Goal: Task Accomplishment & Management: Manage account settings

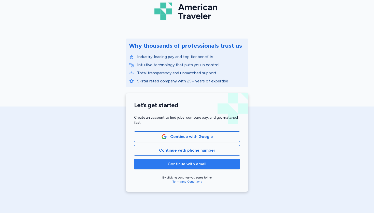
scroll to position [32, 0]
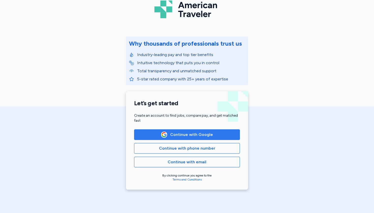
click at [204, 133] on span "Continue with Google" at bounding box center [191, 135] width 43 height 6
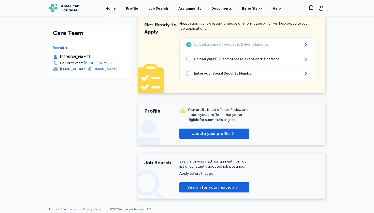
scroll to position [10, 0]
click at [130, 11] on link "Profile" at bounding box center [132, 9] width 14 height 16
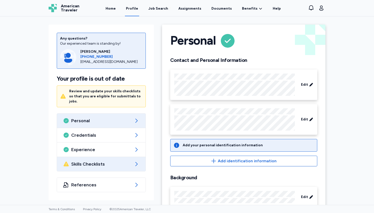
click at [110, 163] on div "Skills Checklists" at bounding box center [101, 164] width 88 height 14
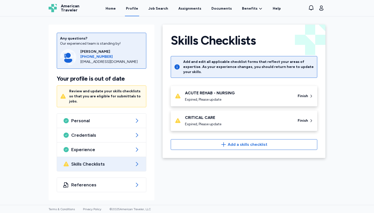
click at [282, 122] on div "Expired, Please update" at bounding box center [238, 124] width 106 height 5
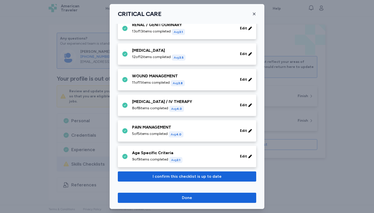
scroll to position [212, 0]
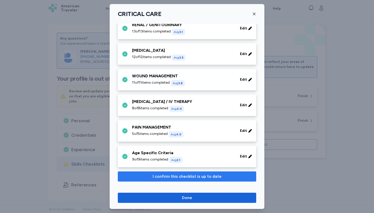
click at [204, 177] on span "I confirm this checklist is up to date" at bounding box center [186, 177] width 69 height 6
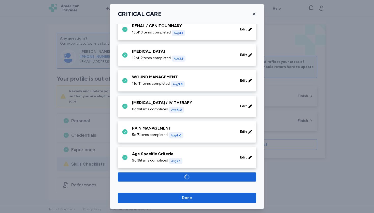
scroll to position [177, 0]
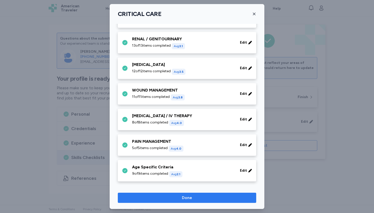
click at [229, 196] on span "Done" at bounding box center [187, 198] width 130 height 6
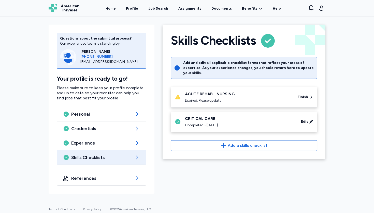
click at [245, 100] on div "ACUTE REHAB - NURSING Expired, Please update Finish" at bounding box center [244, 97] width 146 height 21
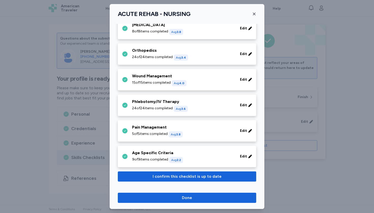
scroll to position [263, 0]
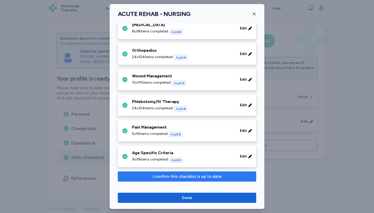
click at [190, 180] on span "I confirm this checklist is up to date" at bounding box center [186, 177] width 69 height 6
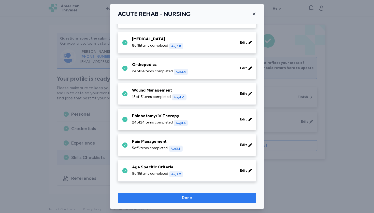
scroll to position [228, 0]
click at [190, 199] on span "Done" at bounding box center [187, 198] width 10 height 6
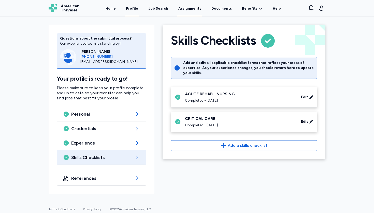
click at [194, 9] on link "Assignments" at bounding box center [189, 9] width 25 height 16
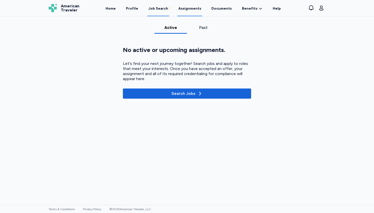
click at [164, 11] on link "Job Search" at bounding box center [158, 9] width 22 height 16
click at [159, 6] on div "Job Search" at bounding box center [158, 8] width 20 height 5
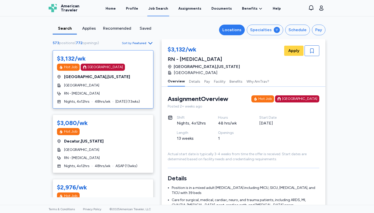
click at [231, 31] on div "Locations" at bounding box center [231, 30] width 19 height 6
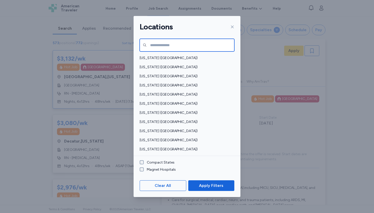
click at [206, 42] on input "text" at bounding box center [187, 45] width 95 height 13
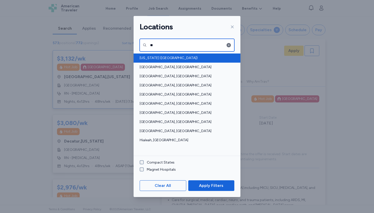
type input "**"
click at [177, 58] on span "[US_STATE] ([GEOGRAPHIC_DATA])" at bounding box center [185, 58] width 91 height 5
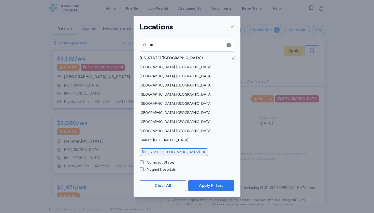
click at [201, 189] on span "Apply Filters" at bounding box center [211, 186] width 24 height 6
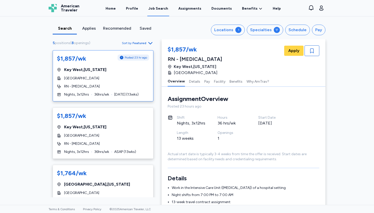
scroll to position [1, 0]
click at [150, 46] on icon "button" at bounding box center [150, 43] width 6 height 6
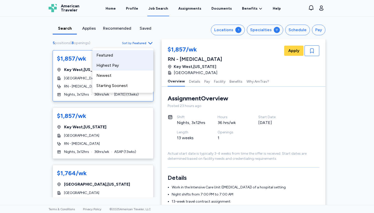
click at [145, 67] on div "Highest Pay" at bounding box center [122, 65] width 61 height 10
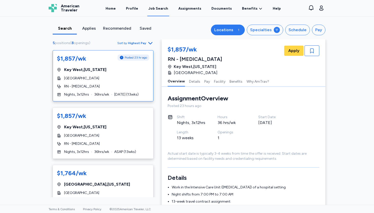
click at [226, 35] on button "Locations 1" at bounding box center [228, 30] width 34 height 11
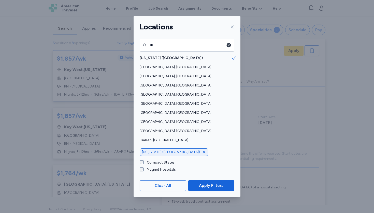
click at [227, 44] on icon "button" at bounding box center [228, 45] width 4 height 4
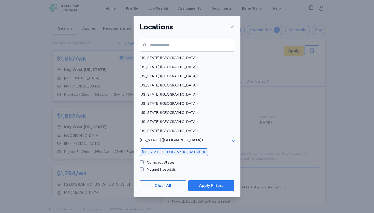
click at [209, 188] on span "Apply Filters" at bounding box center [211, 186] width 24 height 6
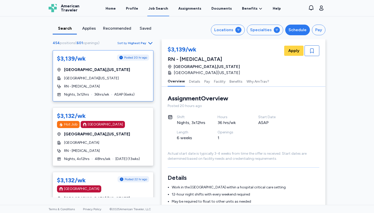
click at [298, 31] on div "Schedule" at bounding box center [297, 30] width 18 height 6
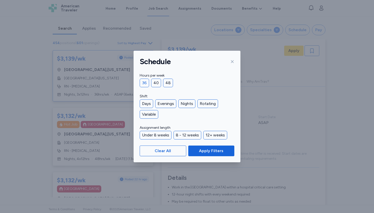
click at [143, 85] on div "36" at bounding box center [144, 83] width 9 height 9
click at [186, 105] on div "Nights" at bounding box center [186, 104] width 17 height 9
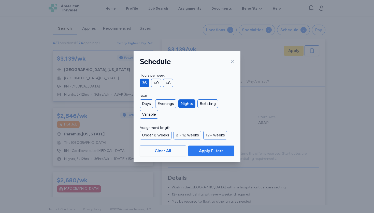
click at [204, 152] on span "Apply Filters" at bounding box center [211, 151] width 24 height 6
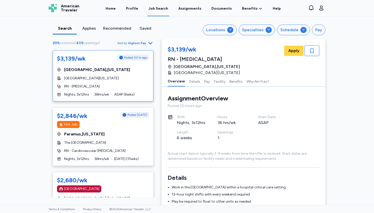
scroll to position [3, 0]
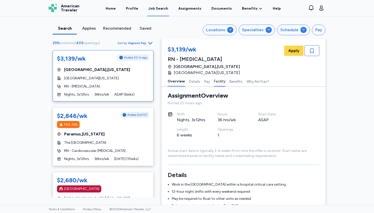
click at [218, 76] on button "Facility" at bounding box center [219, 81] width 11 height 11
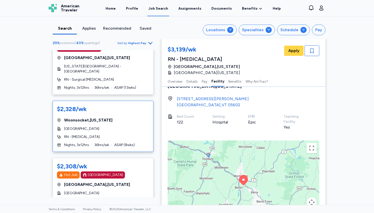
scroll to position [2903, 0]
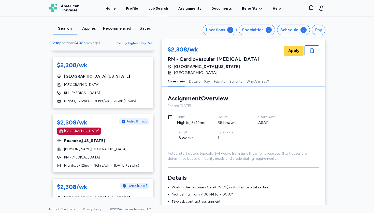
scroll to position [109, 0]
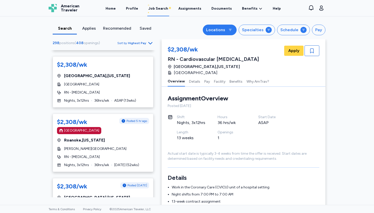
click at [220, 30] on div "Locations" at bounding box center [215, 30] width 19 height 6
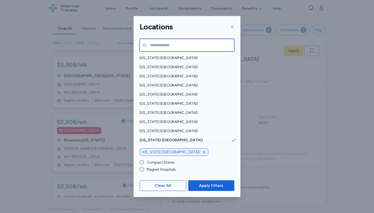
click at [161, 49] on input "text" at bounding box center [187, 45] width 95 height 13
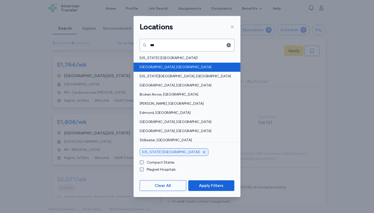
drag, startPoint x: 159, startPoint y: 58, endPoint x: 156, endPoint y: 63, distance: 6.2
click at [156, 63] on div "[GEOGRAPHIC_DATA], [GEOGRAPHIC_DATA]" at bounding box center [186, 67] width 107 height 9
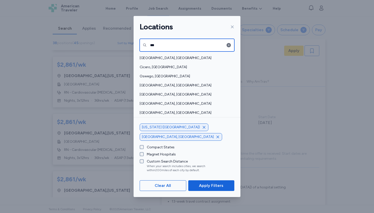
click at [182, 49] on input "***" at bounding box center [187, 45] width 95 height 13
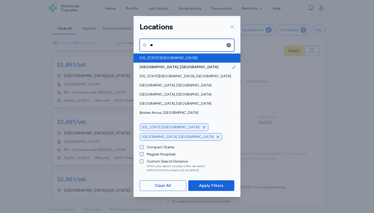
type input "**"
click at [168, 56] on span "[US_STATE] ([GEOGRAPHIC_DATA])" at bounding box center [185, 58] width 91 height 5
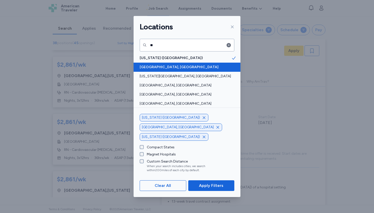
click at [162, 68] on span "[GEOGRAPHIC_DATA], [GEOGRAPHIC_DATA]" at bounding box center [185, 67] width 91 height 5
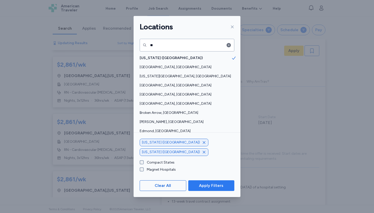
click at [215, 185] on span "Apply Filters" at bounding box center [211, 186] width 24 height 6
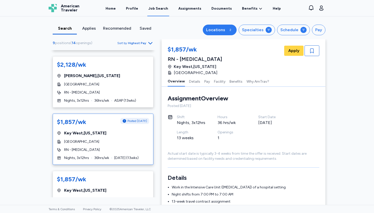
click at [221, 28] on div "Locations" at bounding box center [215, 30] width 19 height 6
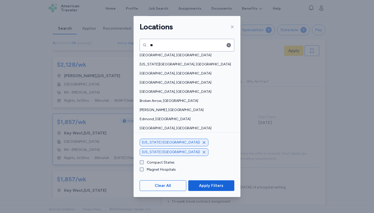
scroll to position [12, 0]
click at [165, 147] on div "[US_STATE] ([GEOGRAPHIC_DATA])" at bounding box center [174, 143] width 69 height 8
click at [202, 145] on icon "button" at bounding box center [204, 143] width 4 height 4
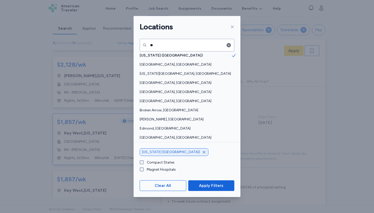
scroll to position [3, 0]
click at [220, 187] on span "Apply Filters" at bounding box center [211, 186] width 24 height 6
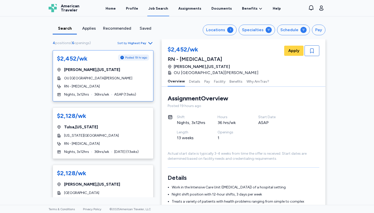
click at [150, 44] on icon "button" at bounding box center [150, 43] width 4 height 2
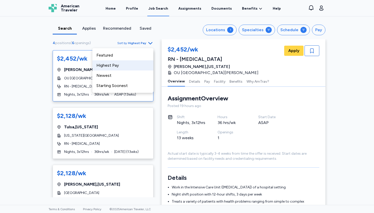
click at [151, 44] on icon "button" at bounding box center [150, 43] width 6 height 6
